Goal: Error: Check status

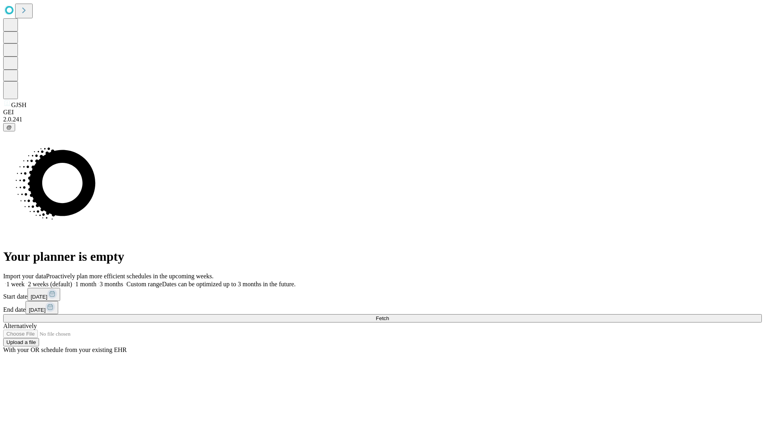
click at [389, 316] on span "Fetch" at bounding box center [382, 319] width 13 height 6
